Goal: Task Accomplishment & Management: Use online tool/utility

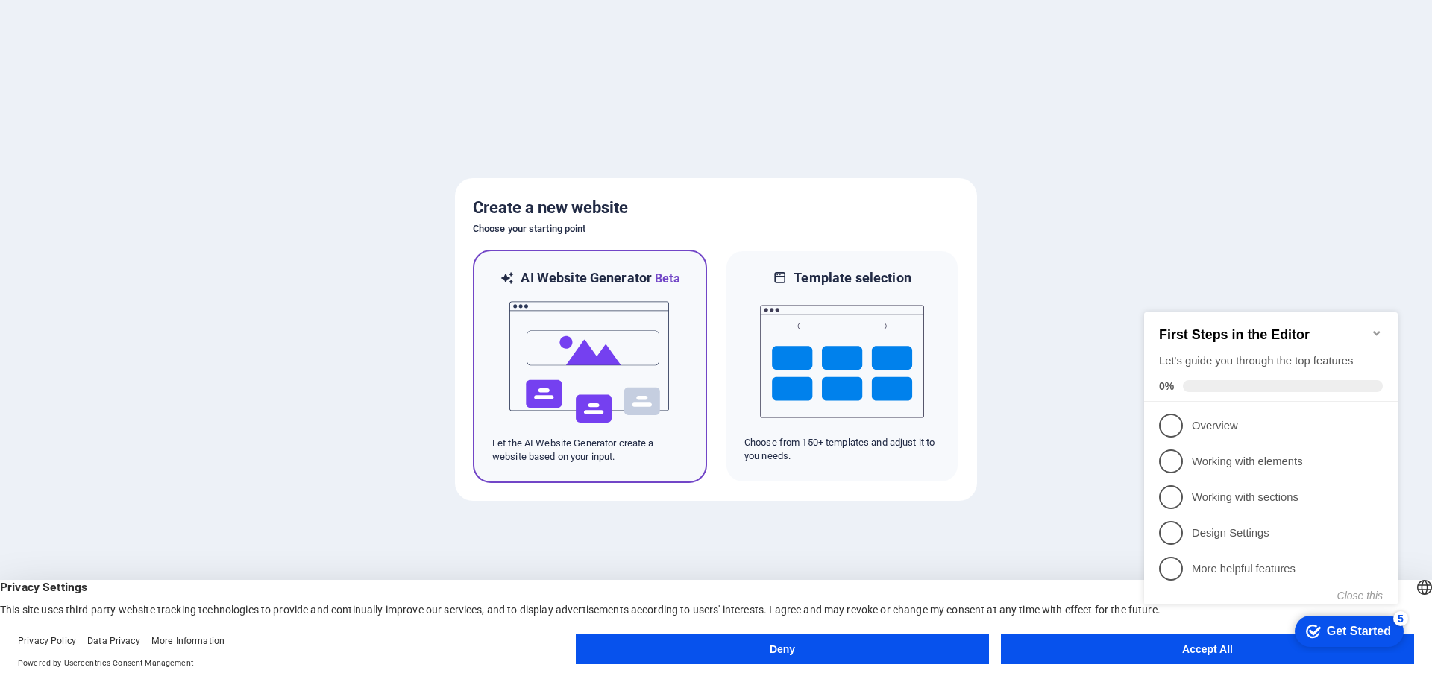
click at [611, 339] on img at bounding box center [590, 362] width 164 height 149
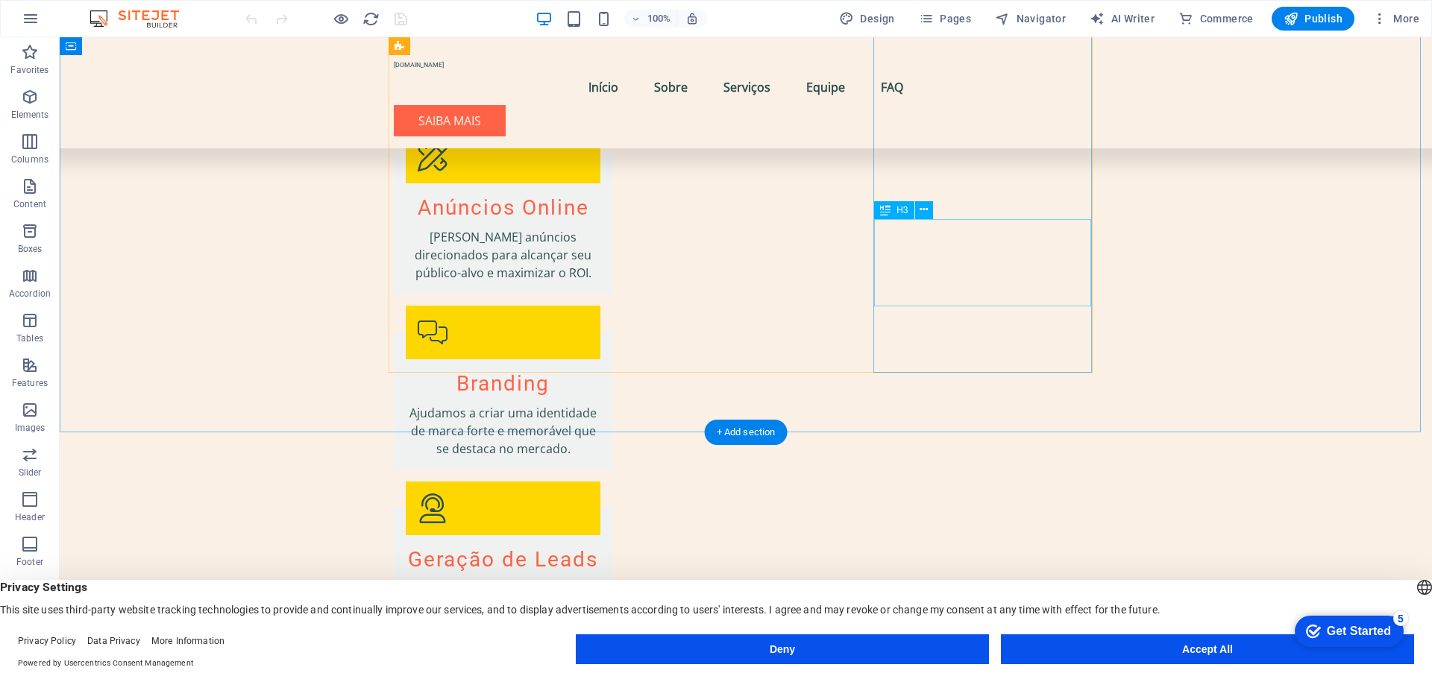
scroll to position [2088, 0]
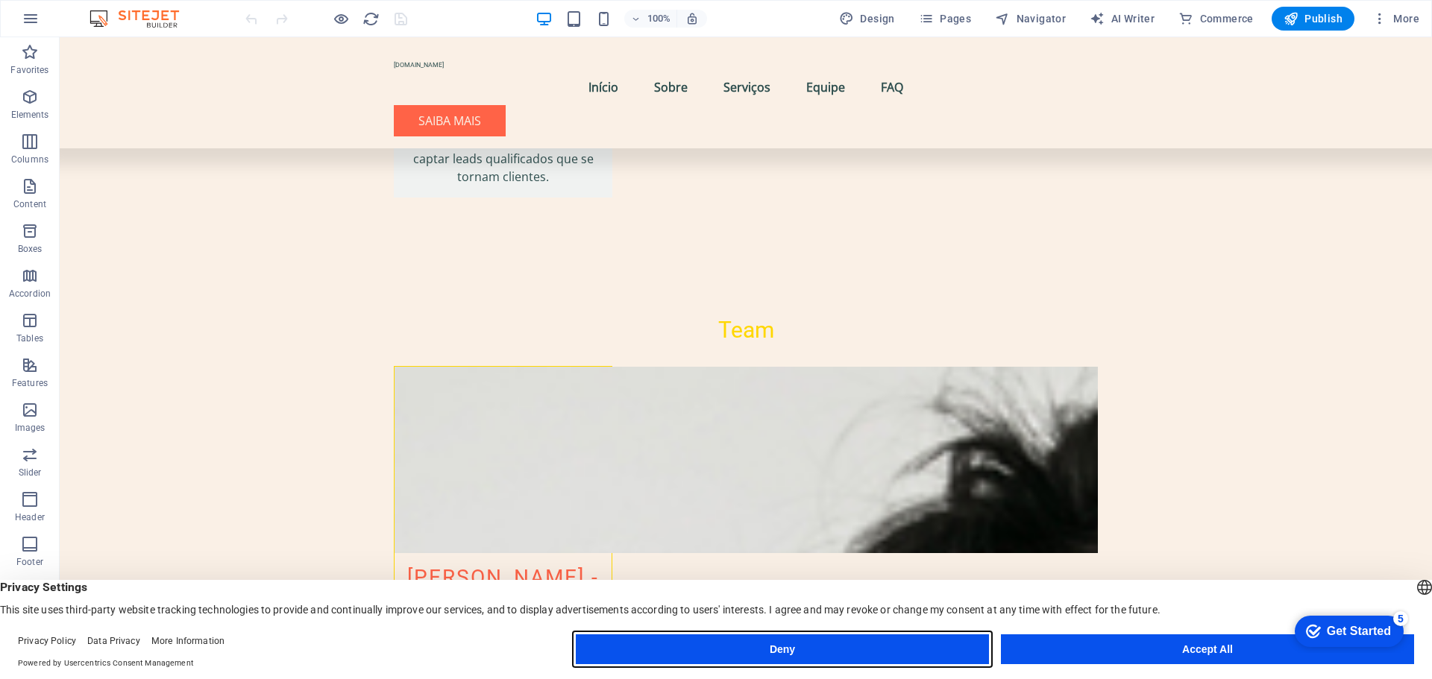
click at [977, 639] on button "Deny" at bounding box center [782, 650] width 413 height 30
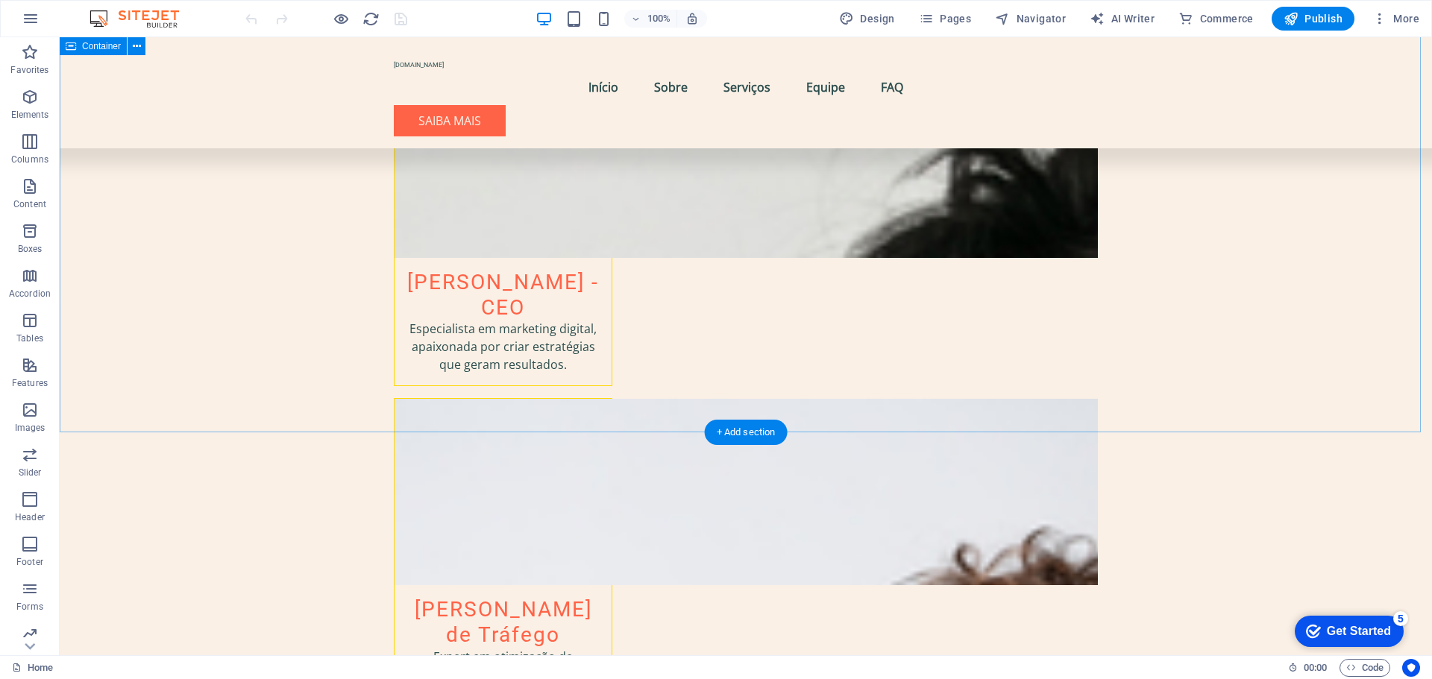
scroll to position [2162, 0]
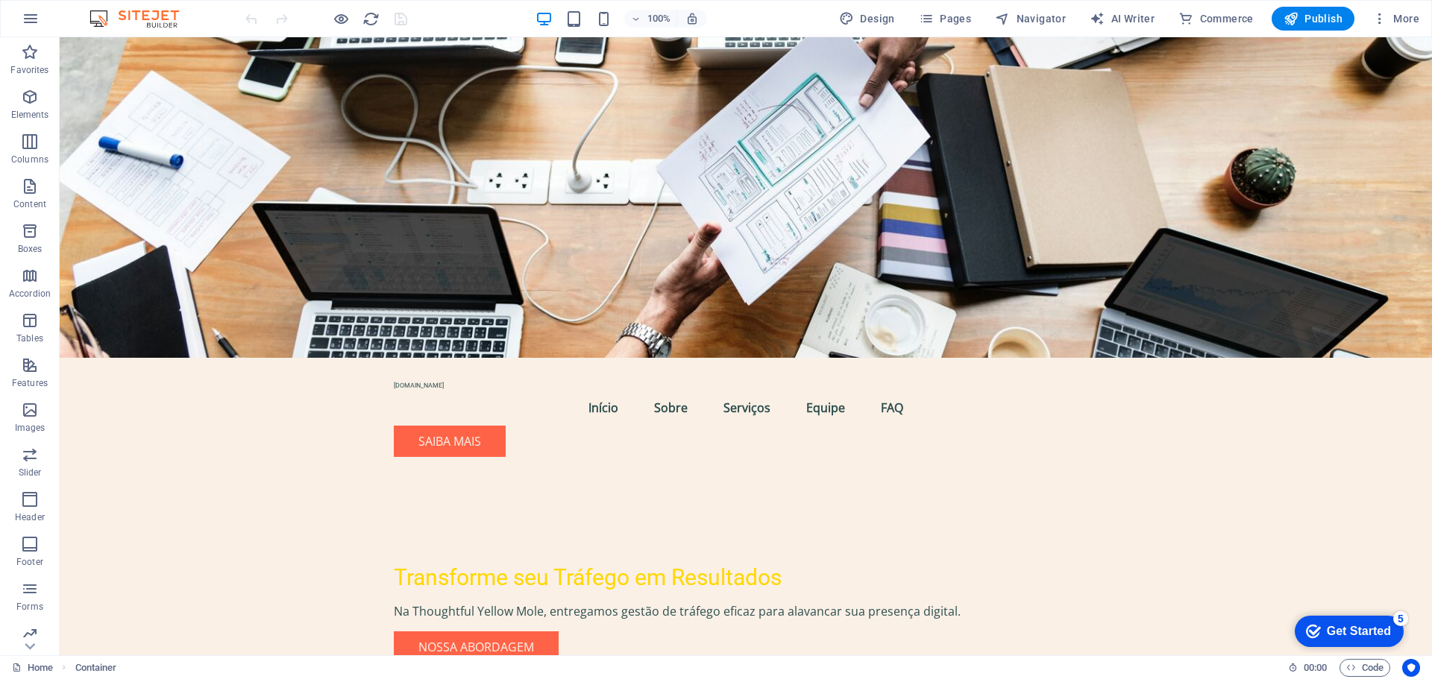
scroll to position [0, 0]
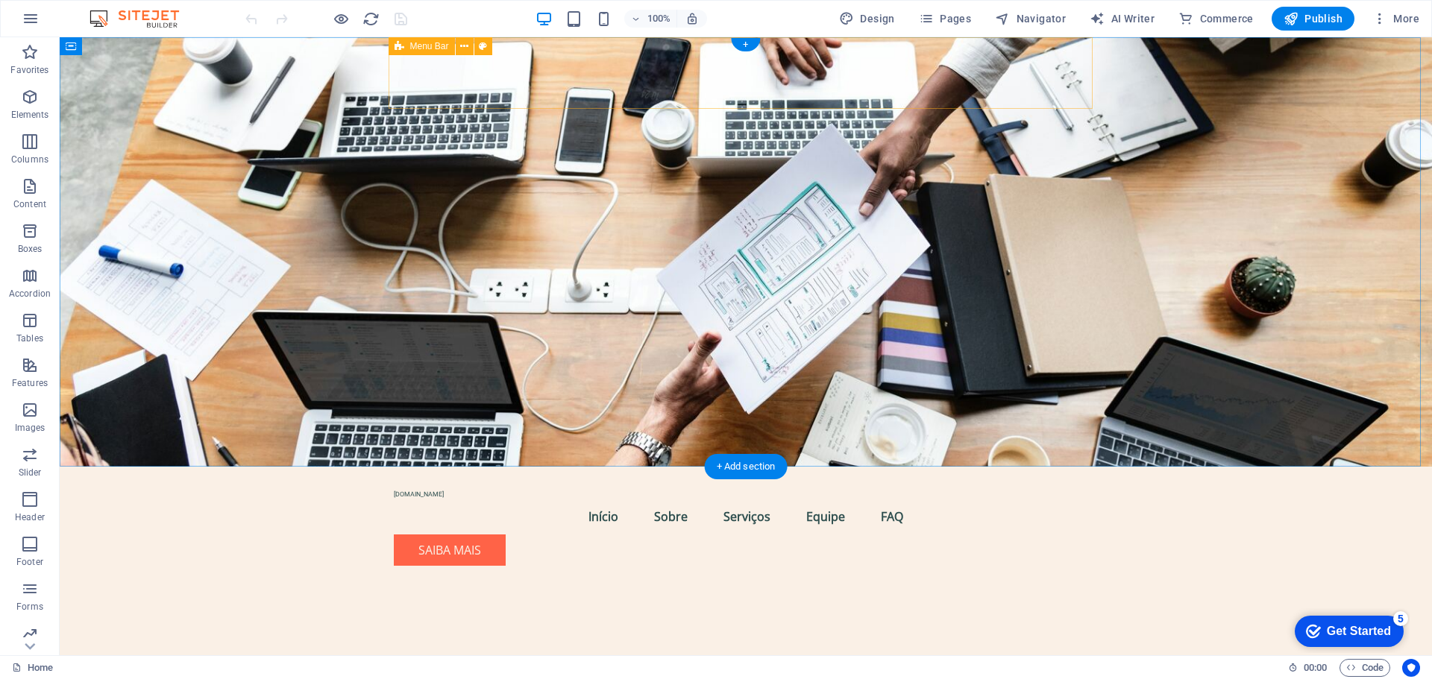
click at [510, 467] on div "[DOMAIN_NAME] Menu Início Sobre Serviços Equipe FAQ Saiba mais" at bounding box center [746, 522] width 704 height 111
click at [320, 148] on figure at bounding box center [746, 252] width 1372 height 430
click at [150, 124] on figure at bounding box center [746, 252] width 1372 height 430
select select "header"
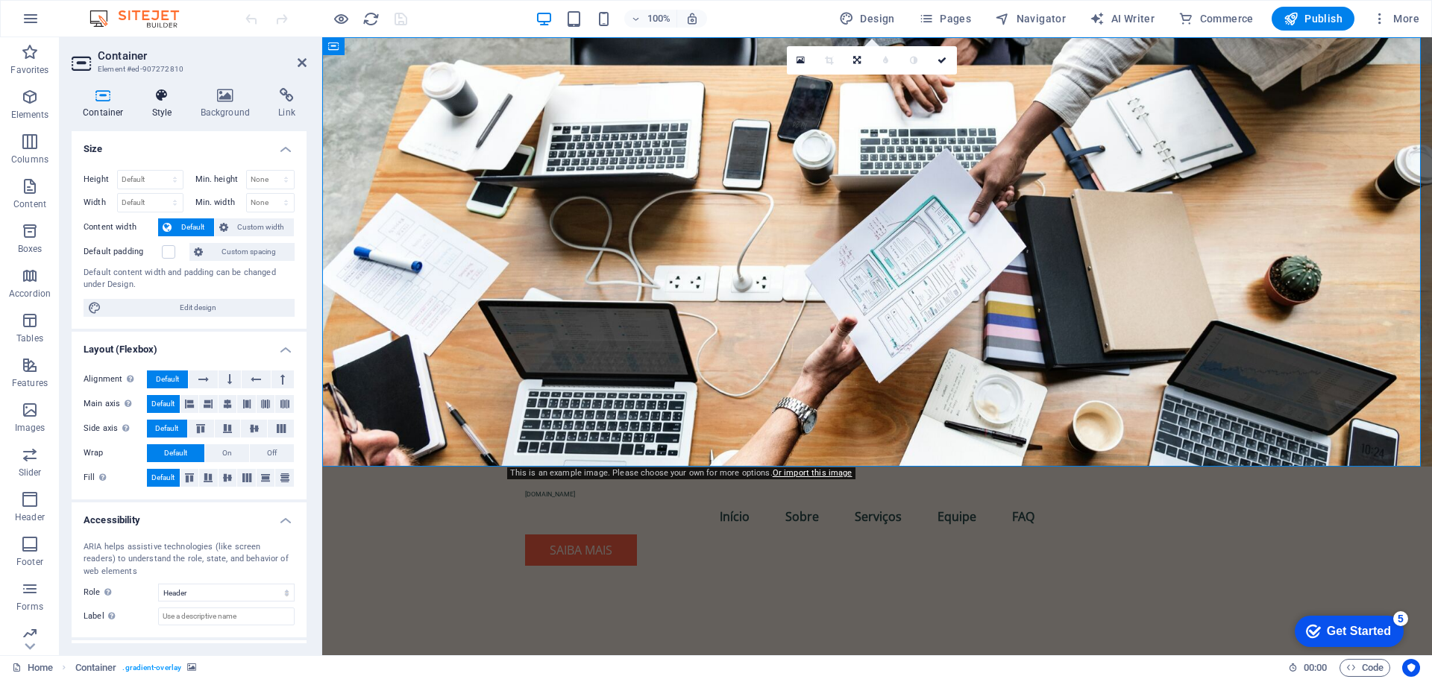
click at [159, 107] on h4 "Style" at bounding box center [165, 103] width 48 height 31
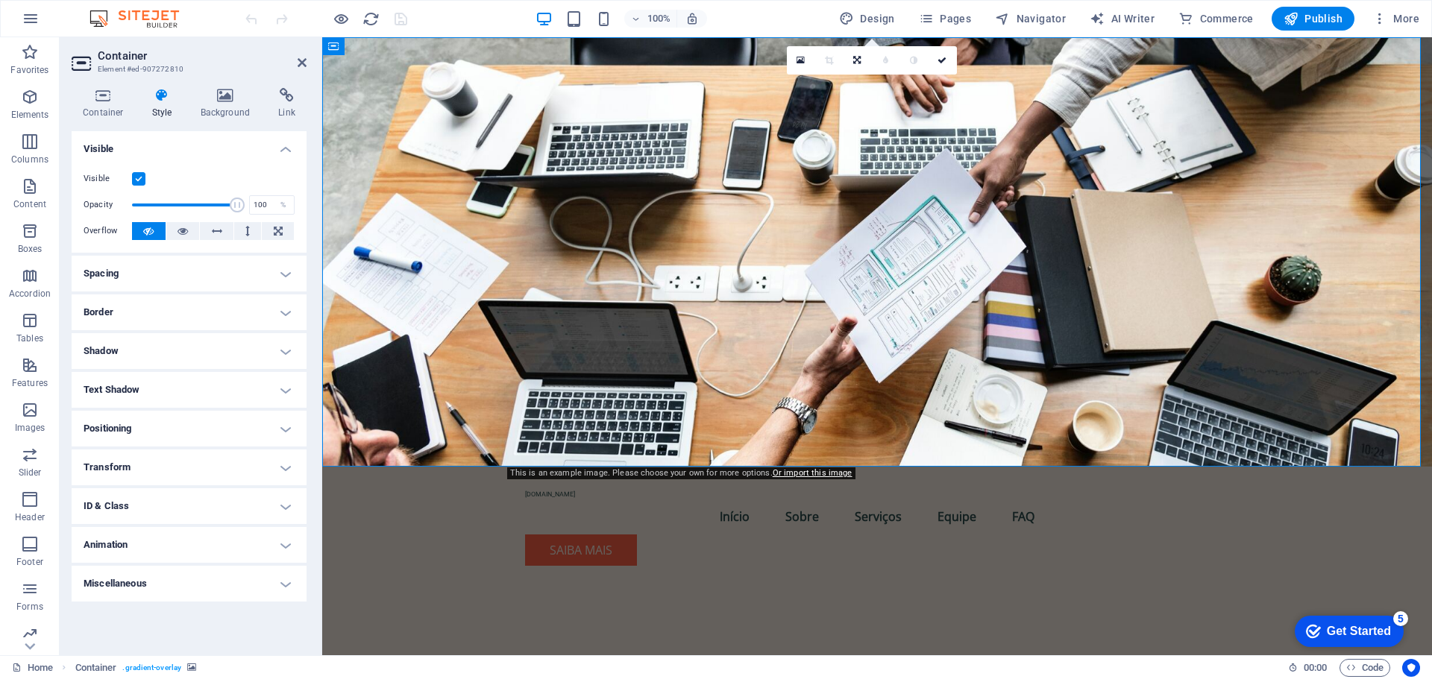
click at [171, 98] on icon at bounding box center [162, 95] width 43 height 15
click at [799, 61] on icon at bounding box center [800, 60] width 8 height 10
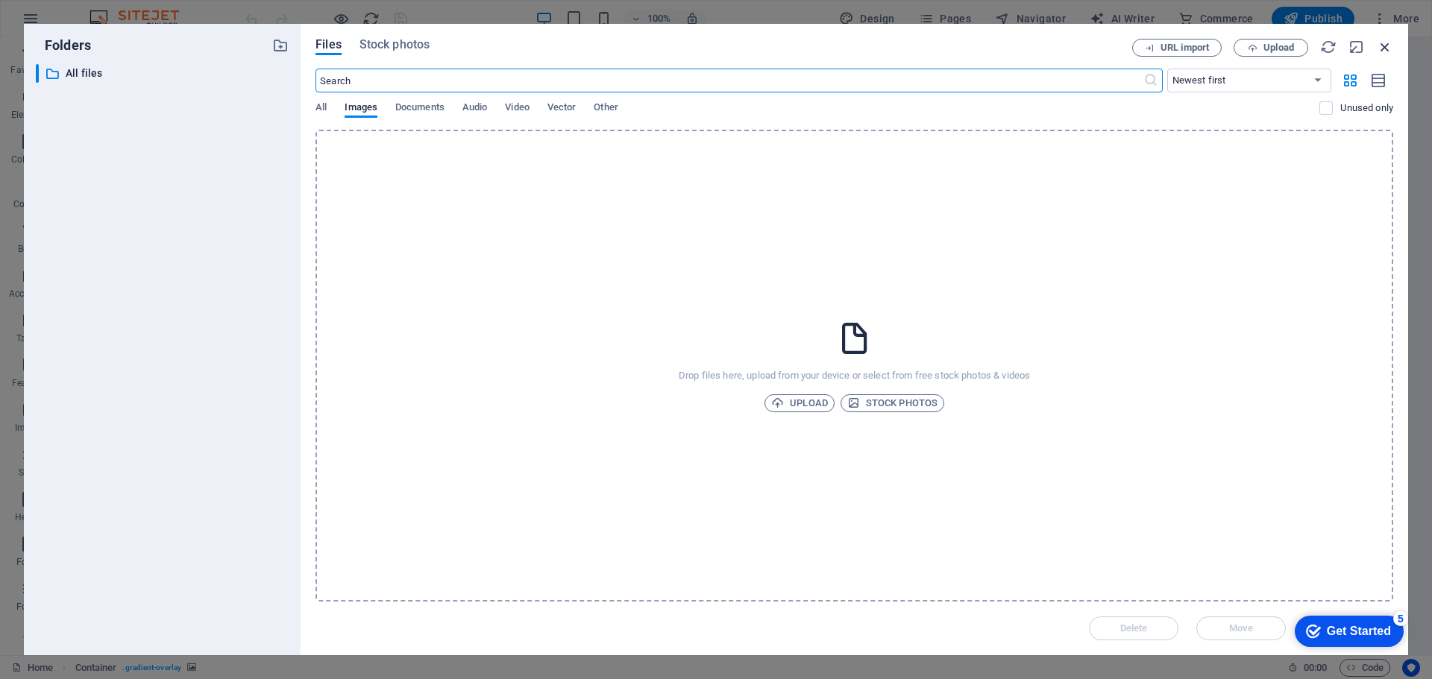
click at [1382, 51] on icon "button" at bounding box center [1384, 47] width 16 height 16
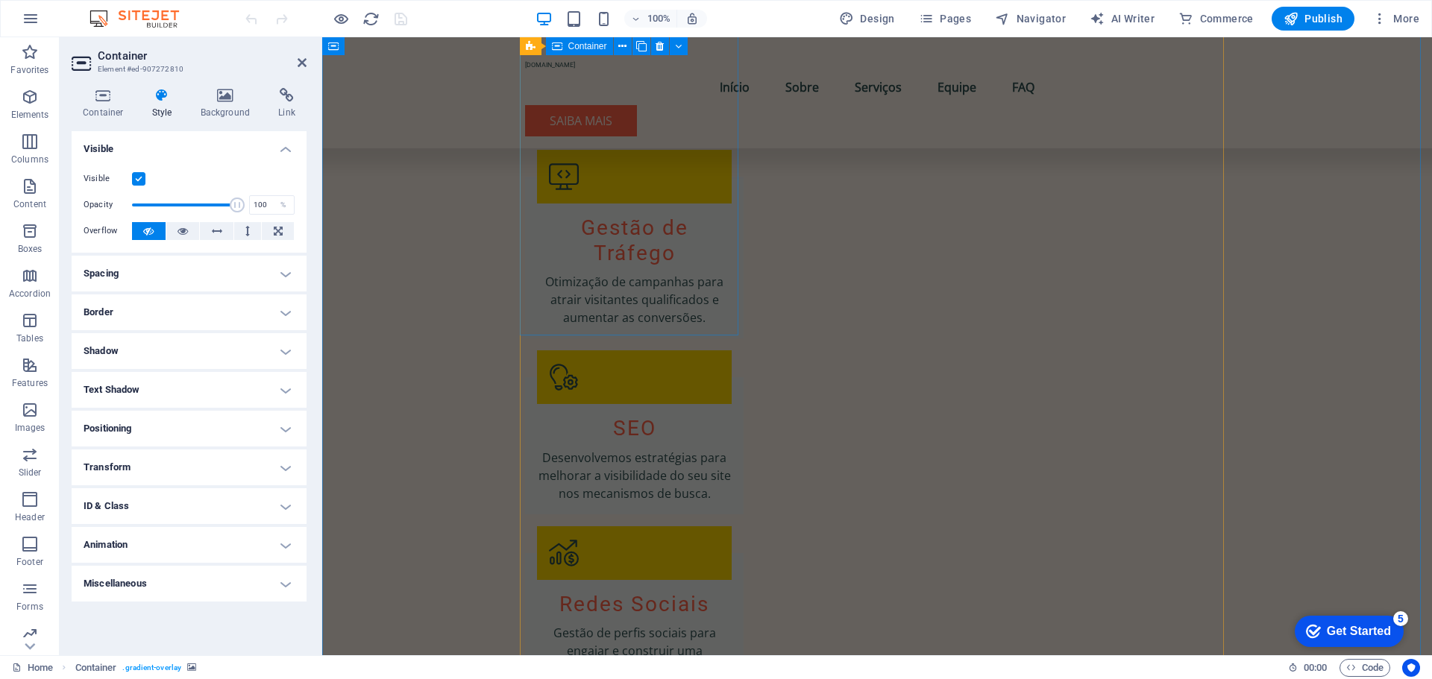
scroll to position [746, 0]
